Goal: Find specific page/section: Find specific page/section

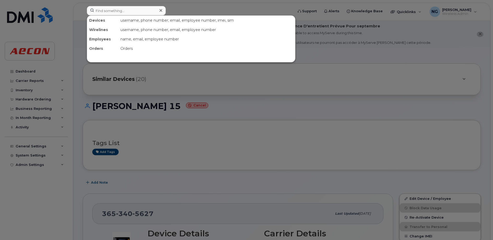
scroll to position [228, 0]
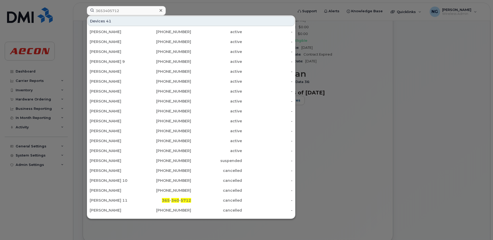
type input "3653405712"
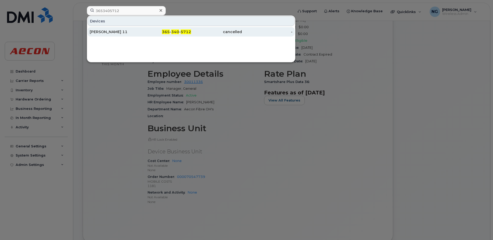
click at [171, 31] on div "365 - 340 - 5712" at bounding box center [165, 31] width 51 height 5
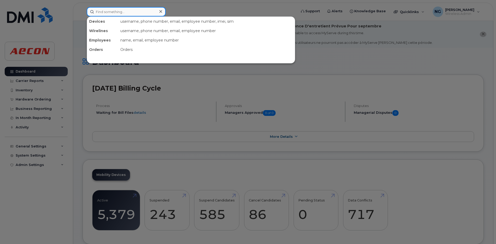
click at [121, 8] on input at bounding box center [126, 11] width 79 height 9
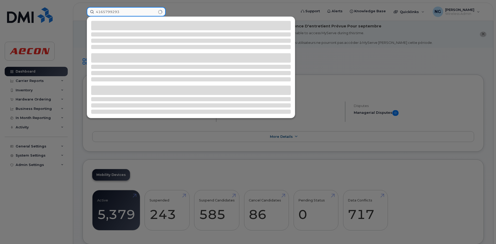
type input "4165799293"
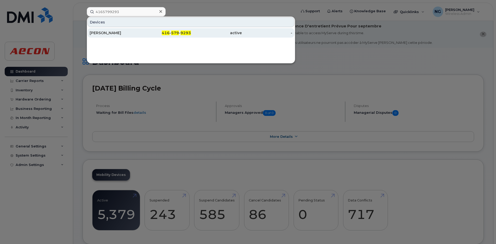
click at [165, 31] on span "416" at bounding box center [166, 32] width 8 height 5
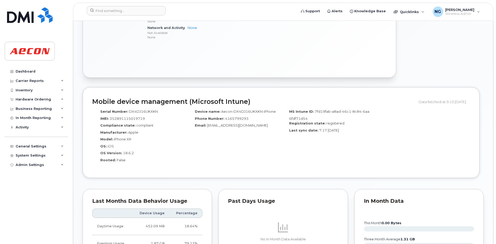
scroll to position [358, 0]
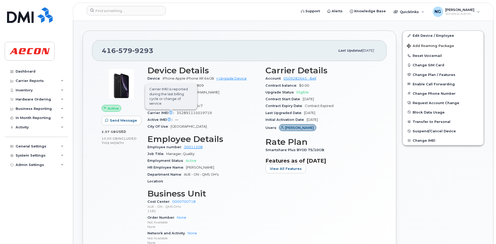
scroll to position [0, 0]
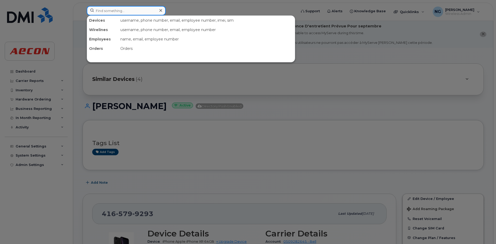
click at [118, 10] on input at bounding box center [126, 10] width 79 height 9
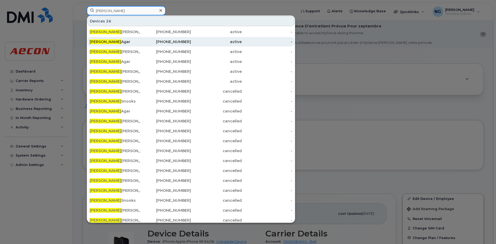
type input "dustin"
click at [166, 44] on div "249-535-0158" at bounding box center [165, 41] width 51 height 5
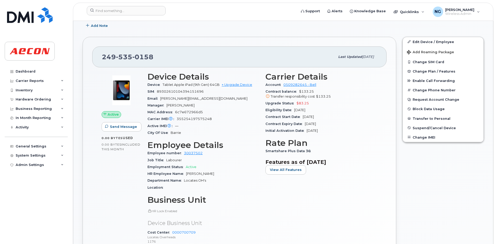
scroll to position [195, 0]
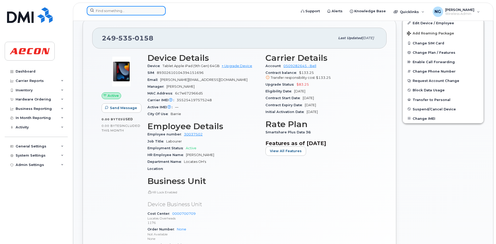
click at [127, 12] on input at bounding box center [126, 10] width 79 height 9
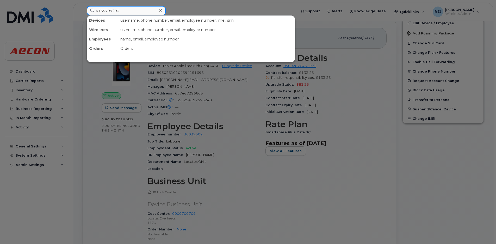
type input "4165799293"
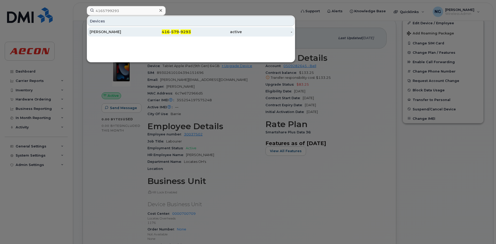
click at [234, 32] on div "active" at bounding box center [216, 31] width 51 height 5
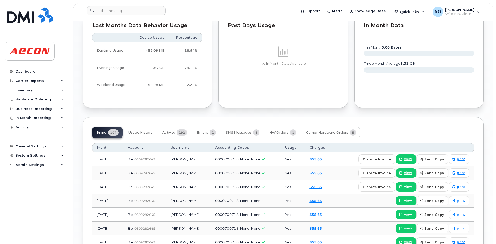
scroll to position [554, 0]
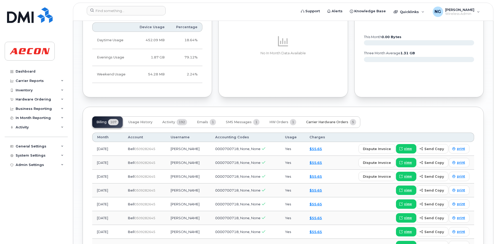
click at [313, 122] on span "Carrier Hardware Orders" at bounding box center [327, 122] width 42 height 4
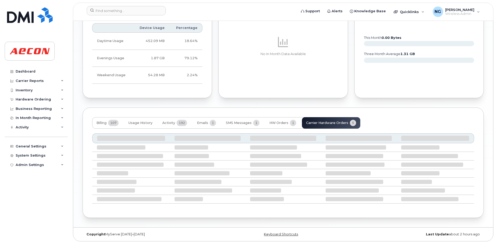
scroll to position [539, 0]
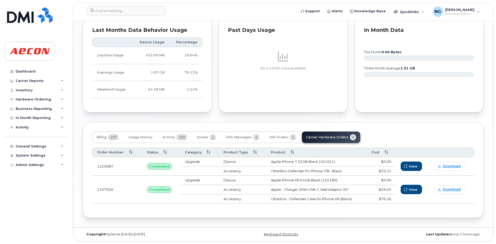
click at [312, 92] on div "Past Days Usage No In Month Data Available" at bounding box center [282, 65] width 129 height 94
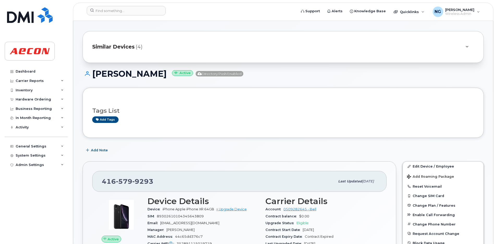
scroll to position [0, 0]
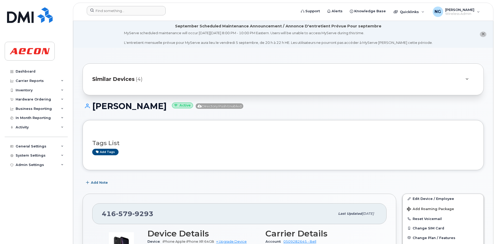
click at [119, 15] on div at bounding box center [190, 11] width 215 height 11
click at [121, 14] on input at bounding box center [126, 10] width 79 height 9
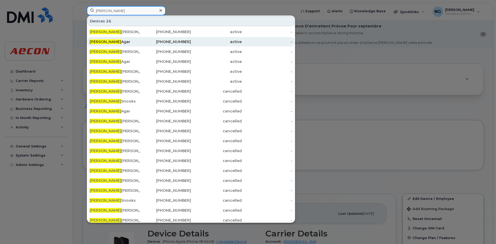
type input "dustin"
click at [180, 42] on div "249-535-0158" at bounding box center [165, 41] width 51 height 5
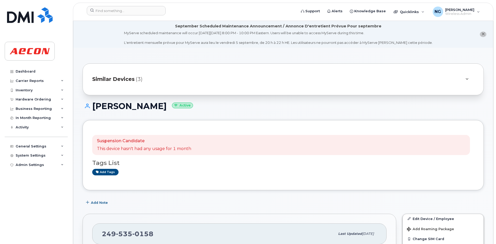
click at [124, 77] on span "Similar Devices" at bounding box center [113, 79] width 42 height 8
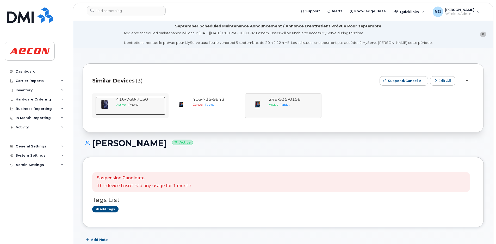
click at [135, 98] on span "768" at bounding box center [141, 99] width 13 height 5
click at [135, 104] on span "iPhone" at bounding box center [133, 104] width 11 height 4
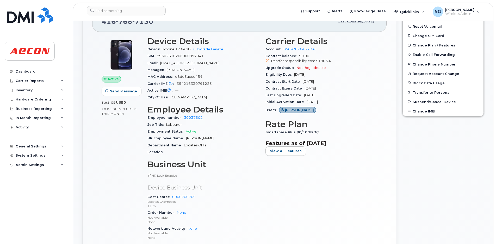
scroll to position [130, 0]
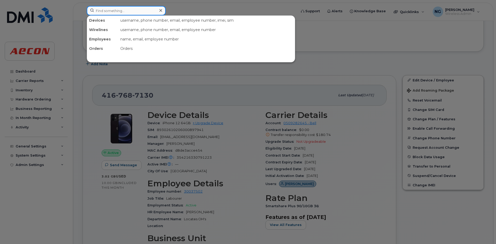
click at [128, 7] on input at bounding box center [126, 10] width 79 height 9
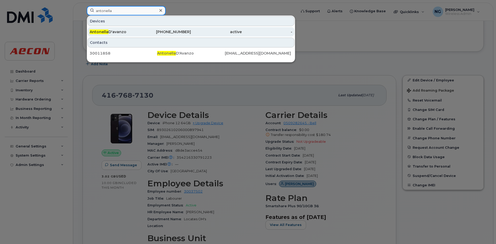
type input "antonella"
click at [121, 33] on div "Antonella D'avanzo" at bounding box center [115, 31] width 51 height 5
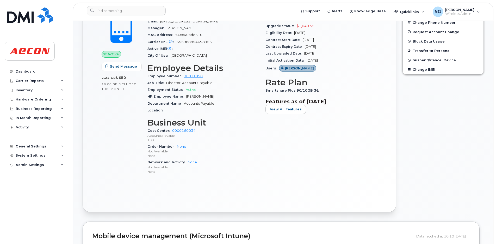
scroll to position [98, 0]
